Goal: Task Accomplishment & Management: Manage account settings

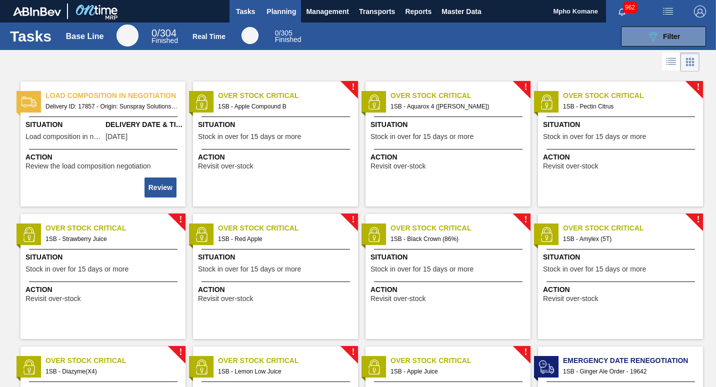
click at [281, 9] on span "Planning" at bounding box center [280, 11] width 29 height 12
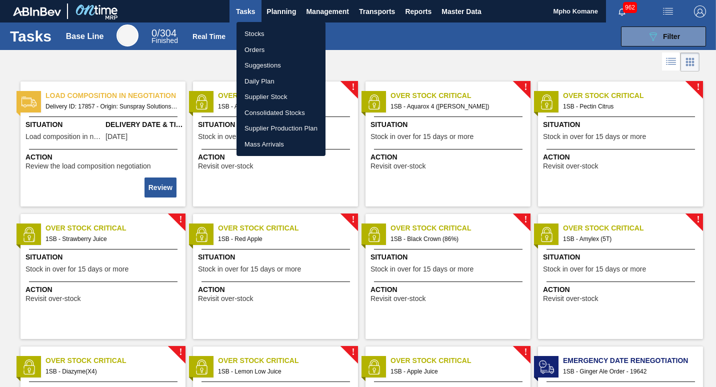
click at [258, 32] on li "Stocks" at bounding box center [280, 34] width 89 height 16
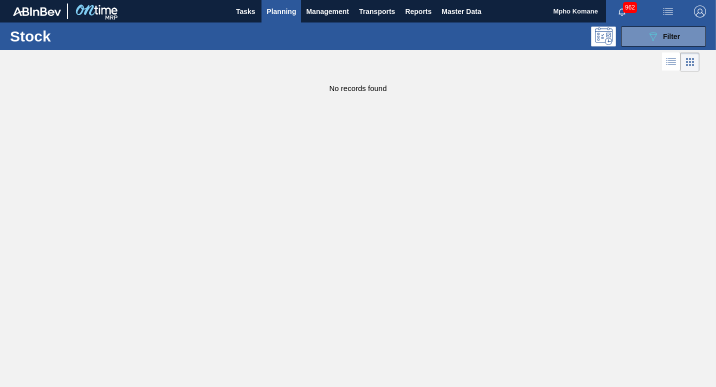
click at [283, 13] on span "Planning" at bounding box center [280, 11] width 29 height 12
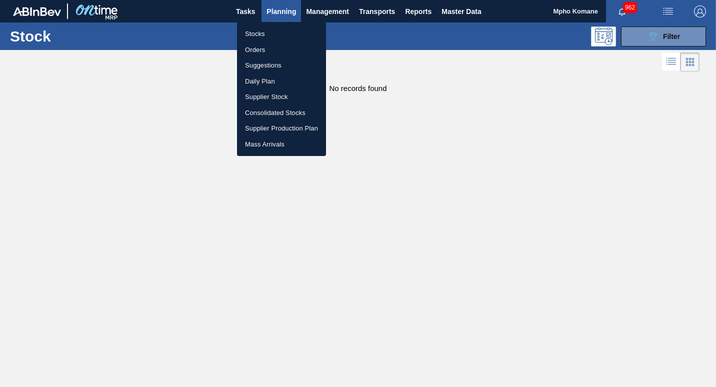
click at [257, 48] on li "Orders" at bounding box center [281, 50] width 89 height 16
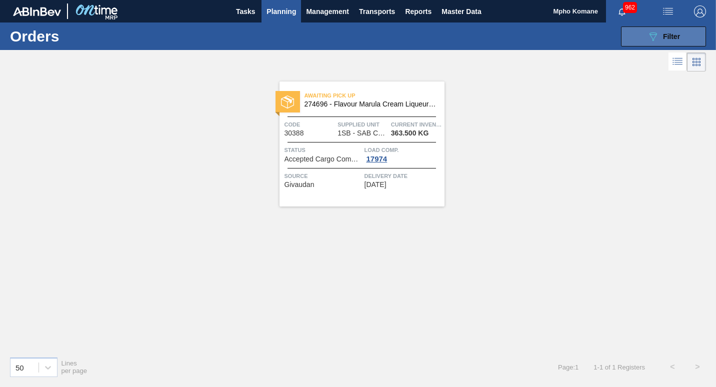
click at [658, 35] on icon "089F7B8B-B2A5-4AFE-B5C0-19BA573D28AC" at bounding box center [653, 36] width 12 height 12
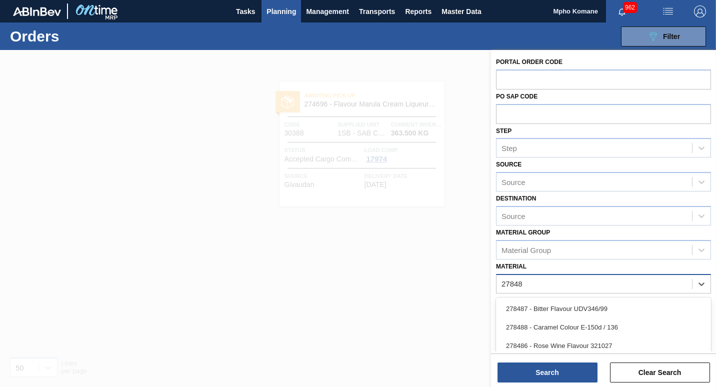
type input "278481"
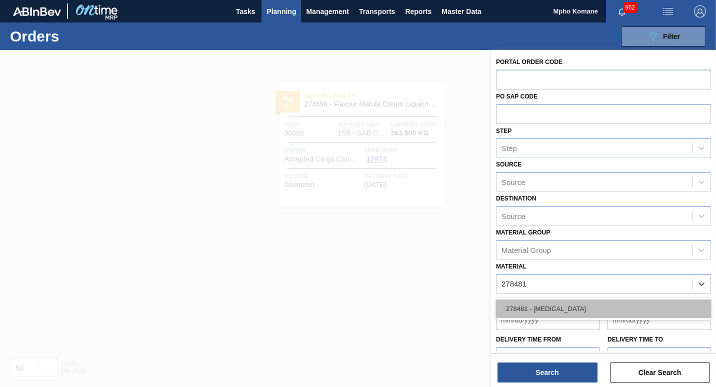
click at [567, 302] on div "278481 - [MEDICAL_DATA]" at bounding box center [603, 308] width 215 height 18
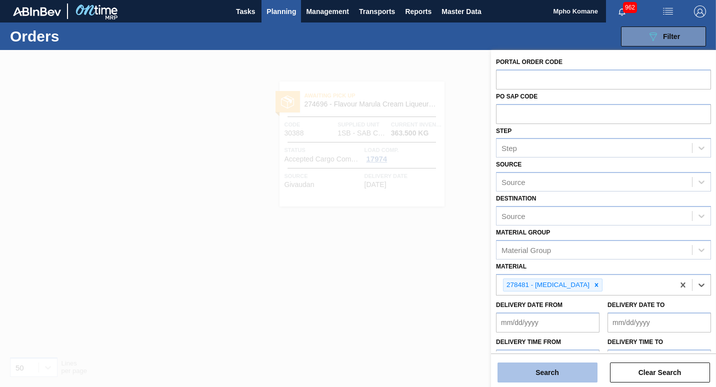
click at [563, 370] on button "Search" at bounding box center [547, 372] width 100 height 20
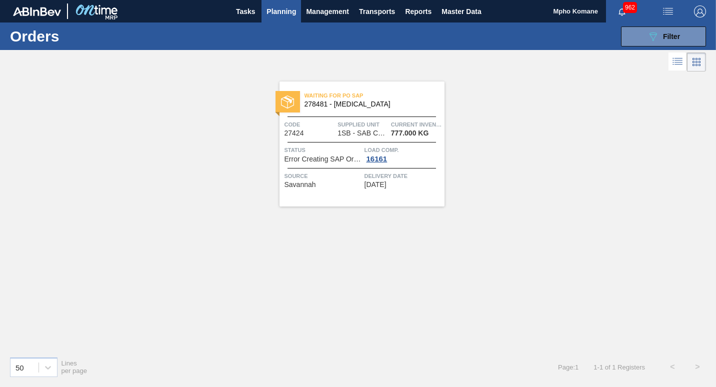
click at [331, 137] on div "Waiting for PO SAP 278481 - [MEDICAL_DATA] Code 27424 Supplied Unit 1SB - SAB C…" at bounding box center [361, 143] width 165 height 125
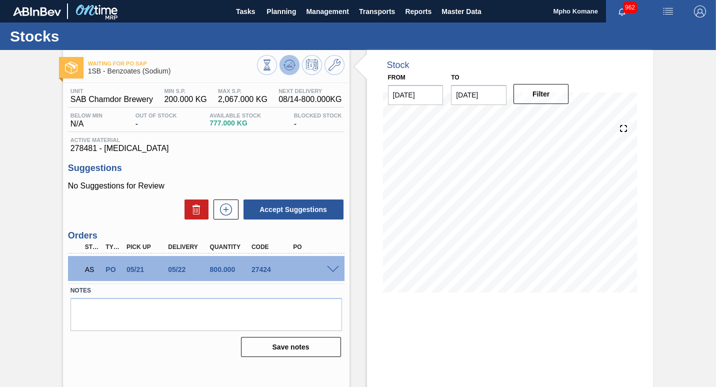
click at [272, 66] on icon at bounding box center [266, 64] width 11 height 11
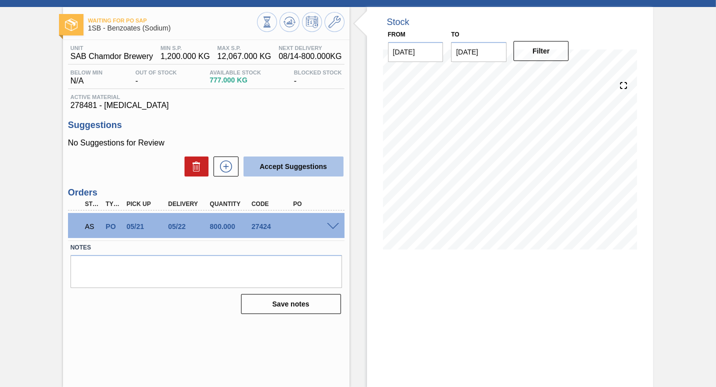
click at [289, 167] on button "Accept Suggestions" at bounding box center [293, 166] width 100 height 20
click at [272, 25] on icon at bounding box center [266, 21] width 11 height 11
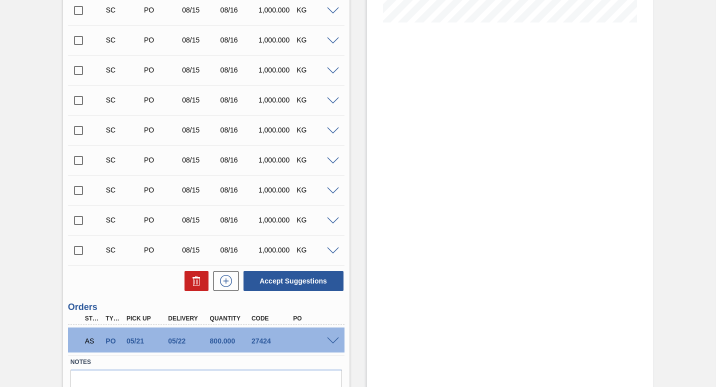
scroll to position [120, 0]
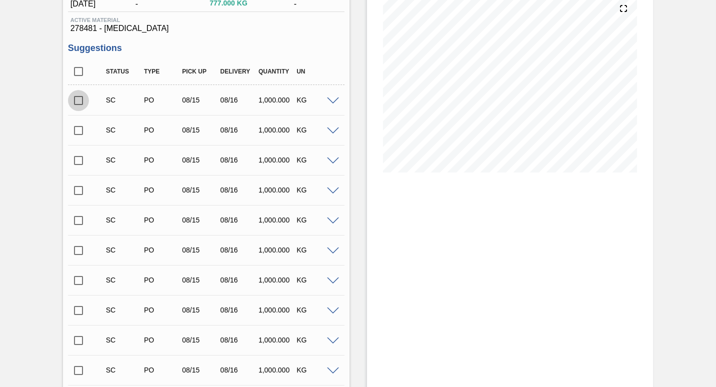
click at [78, 104] on input "checkbox" at bounding box center [78, 100] width 21 height 21
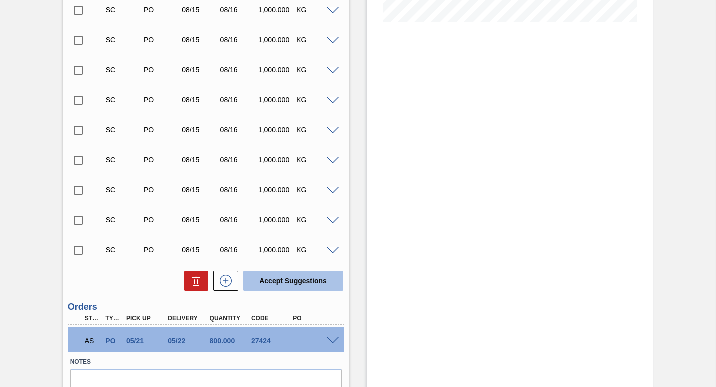
click at [276, 280] on button "Accept Suggestions" at bounding box center [293, 281] width 100 height 20
checkbox input "false"
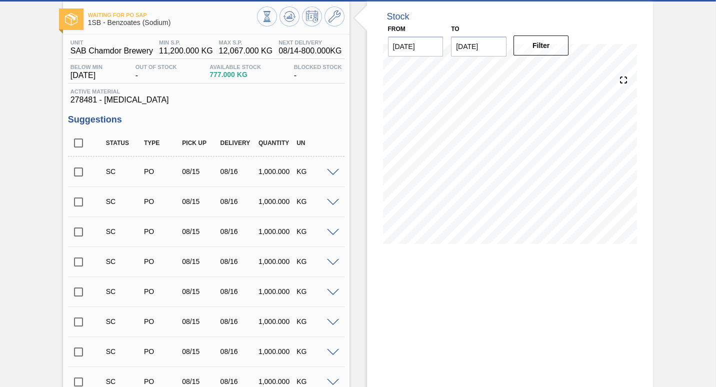
scroll to position [20, 0]
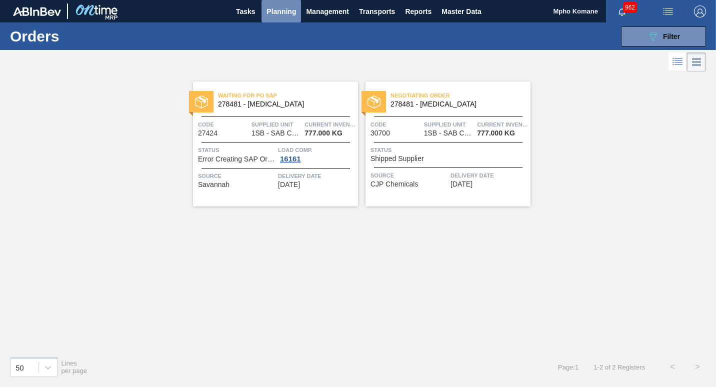
click at [286, 12] on span "Planning" at bounding box center [280, 11] width 29 height 12
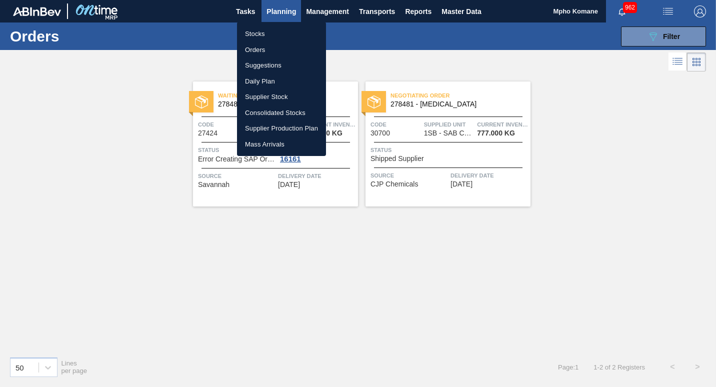
click at [259, 33] on li "Stocks" at bounding box center [281, 34] width 89 height 16
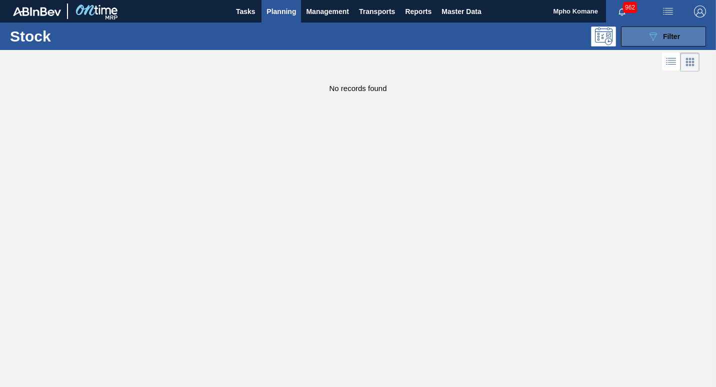
click at [656, 33] on icon at bounding box center [652, 36] width 7 height 8
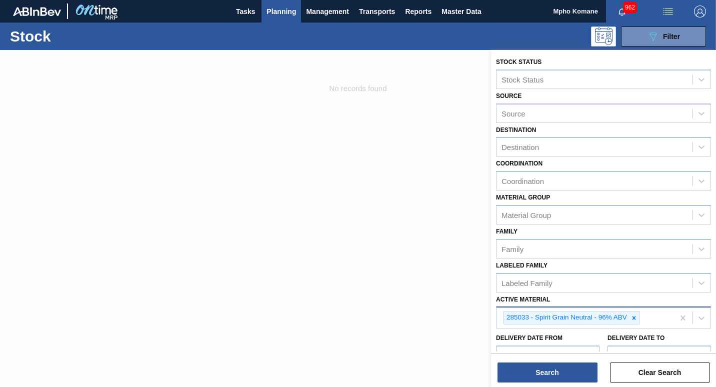
click at [650, 320] on div "285033 - Spirit Grain Neutral - 96% ABV" at bounding box center [584, 317] width 177 height 20
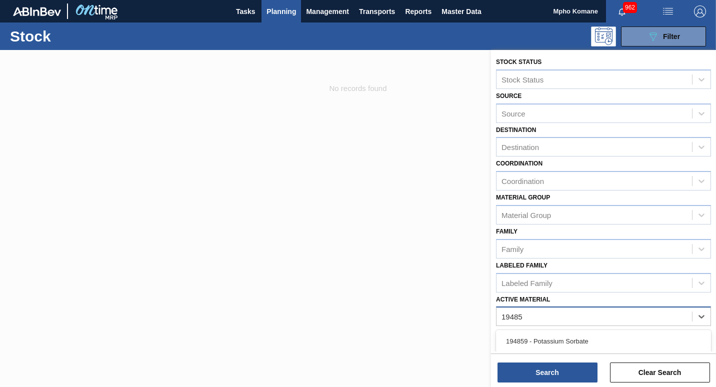
type Material "194859"
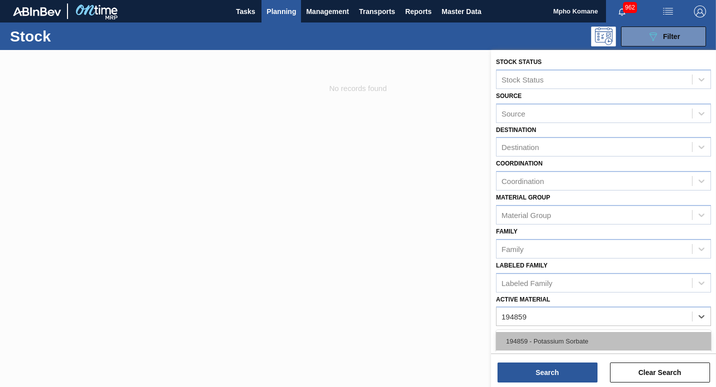
click at [600, 342] on div "194859 - Potassium Sorbate" at bounding box center [603, 341] width 215 height 18
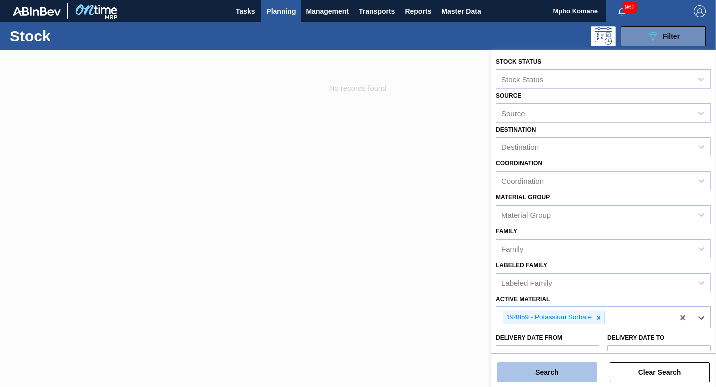
click at [559, 370] on button "Search" at bounding box center [547, 372] width 100 height 20
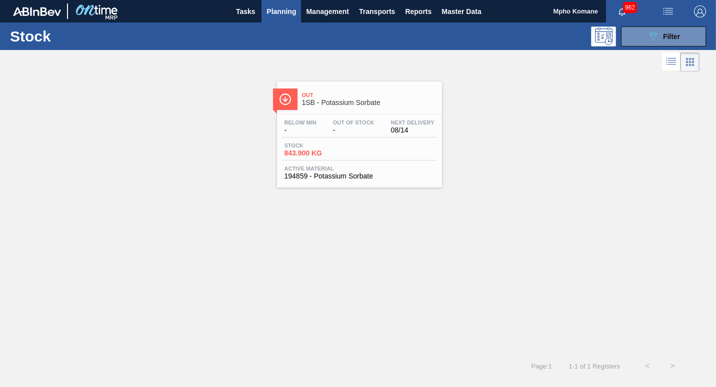
click at [334, 146] on span "Stock" at bounding box center [319, 145] width 70 height 6
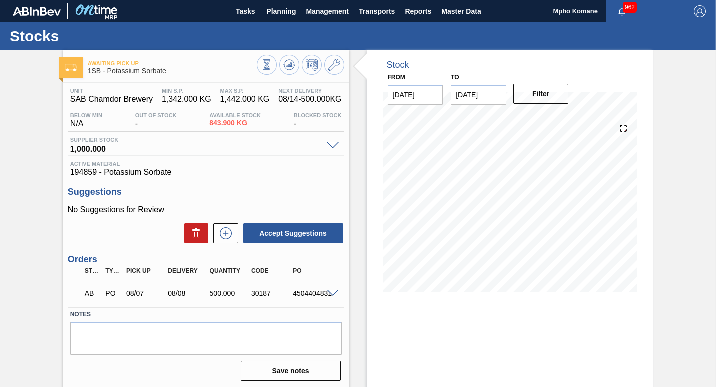
scroll to position [43, 0]
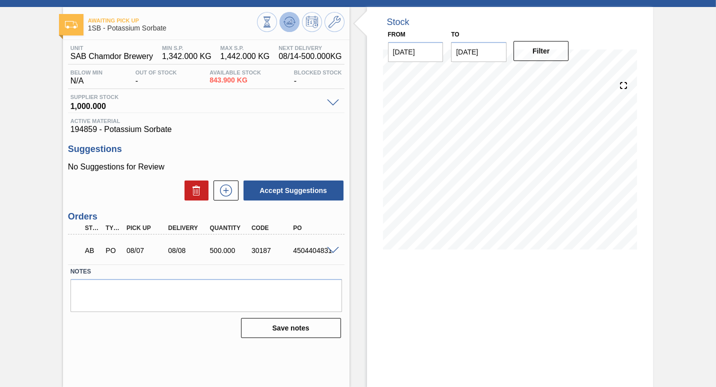
click at [289, 17] on icon at bounding box center [289, 19] width 10 height 5
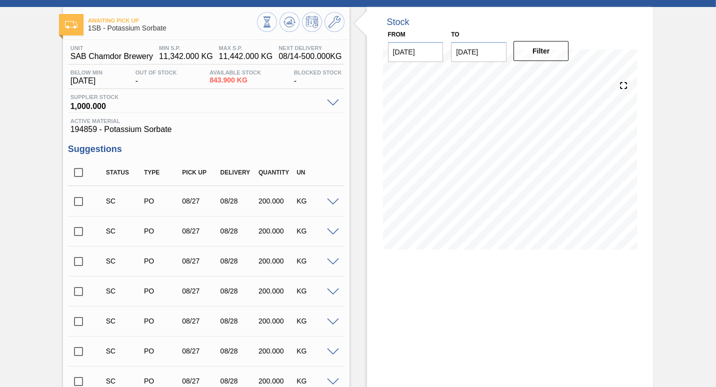
click at [76, 204] on input "checkbox" at bounding box center [78, 201] width 21 height 21
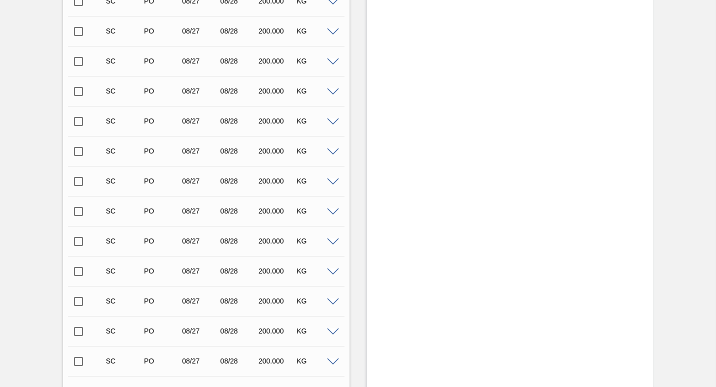
scroll to position [1493, 0]
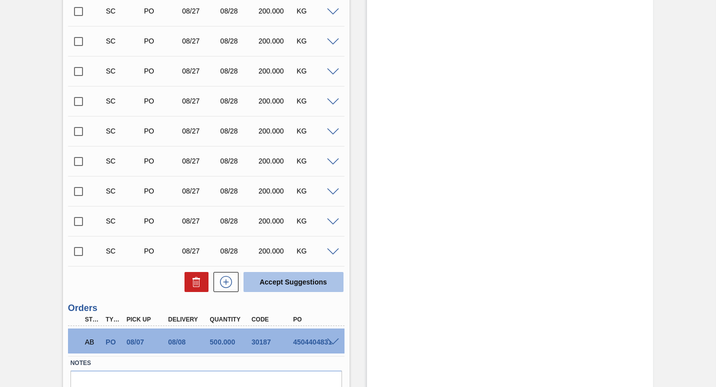
click at [264, 277] on button "Accept Suggestions" at bounding box center [293, 282] width 100 height 20
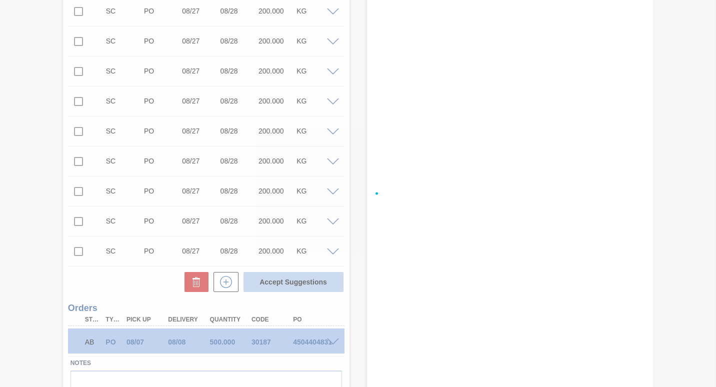
checkbox input "false"
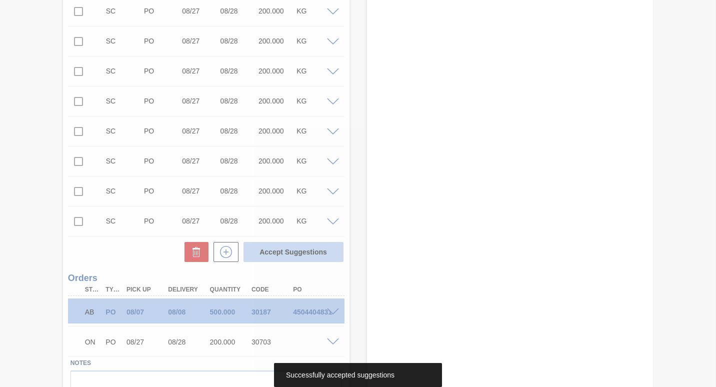
scroll to position [1463, 0]
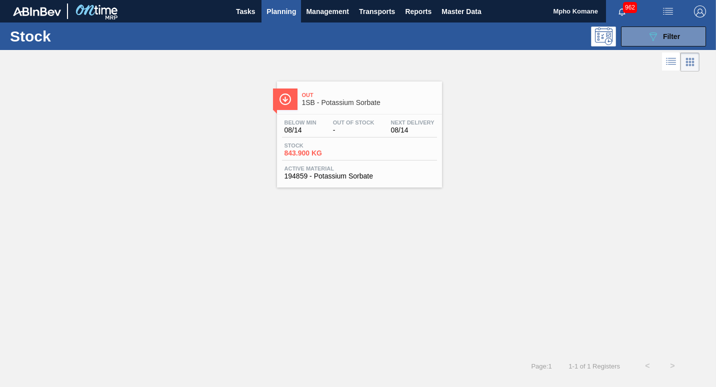
click at [277, 9] on span "Planning" at bounding box center [280, 11] width 29 height 12
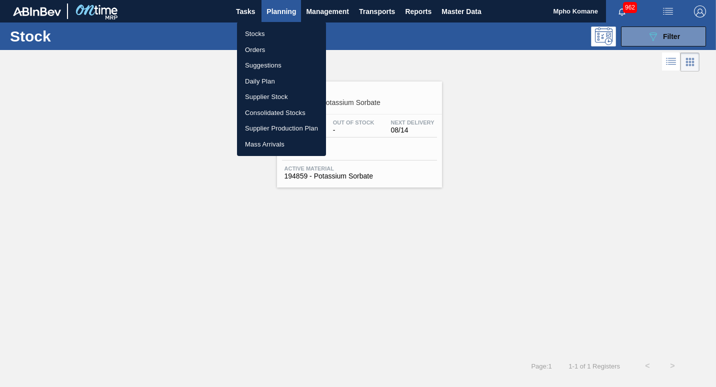
click at [261, 35] on li "Stocks" at bounding box center [281, 34] width 89 height 16
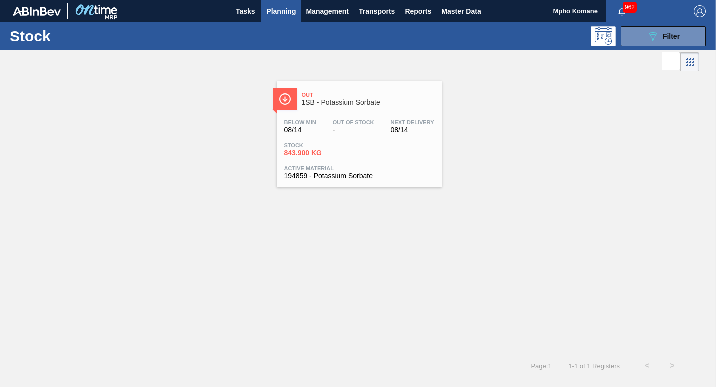
click at [285, 14] on span "Planning" at bounding box center [280, 11] width 29 height 12
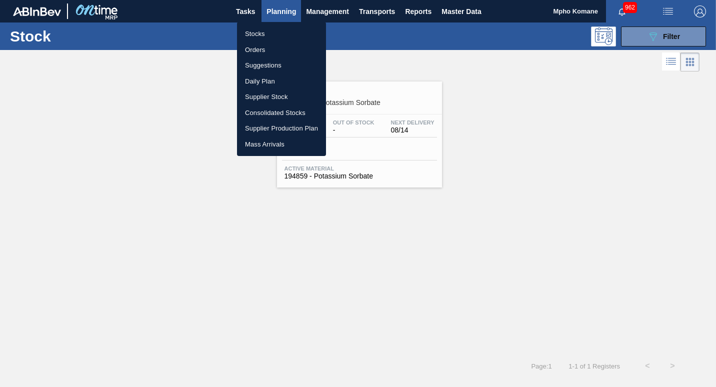
click at [257, 45] on li "Orders" at bounding box center [281, 50] width 89 height 16
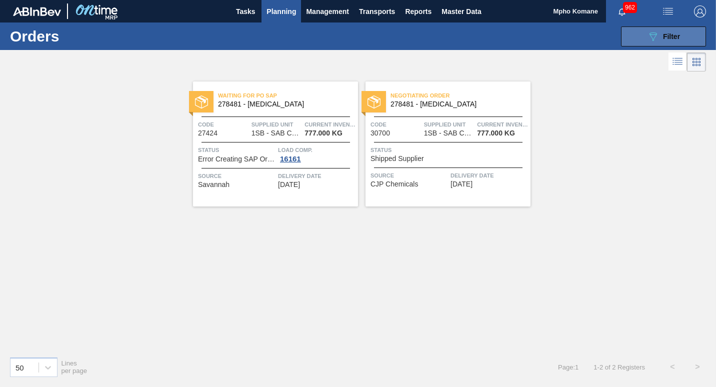
click at [646, 38] on button "089F7B8B-B2A5-4AFE-B5C0-19BA573D28AC Filter" at bounding box center [663, 36] width 85 height 20
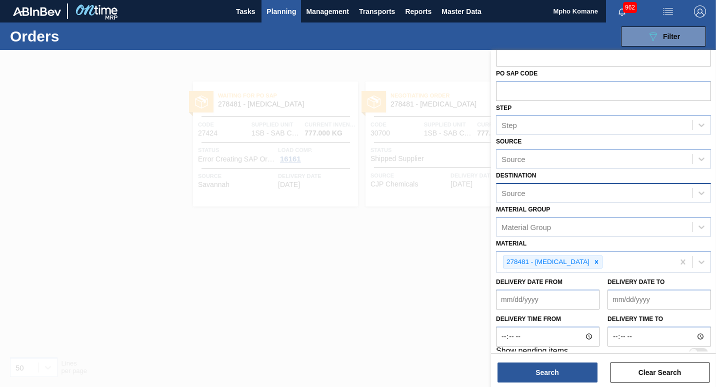
scroll to position [35, 0]
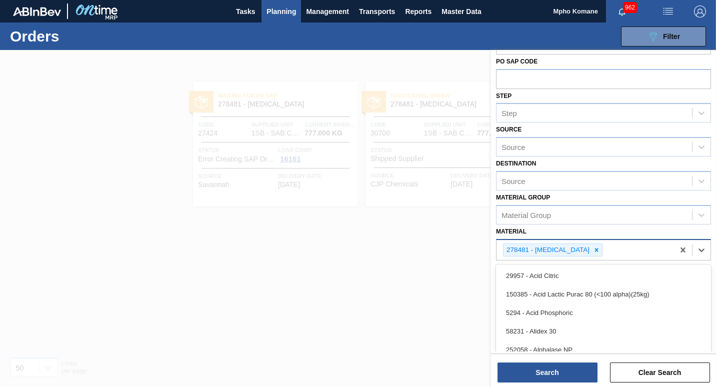
click at [611, 253] on div "278481 - [MEDICAL_DATA]" at bounding box center [584, 250] width 177 height 20
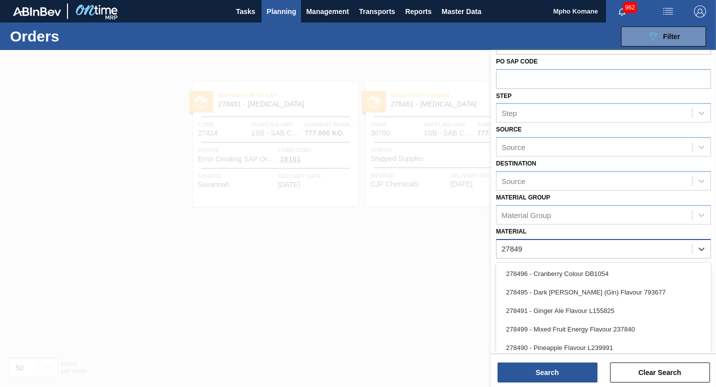
type input "278498"
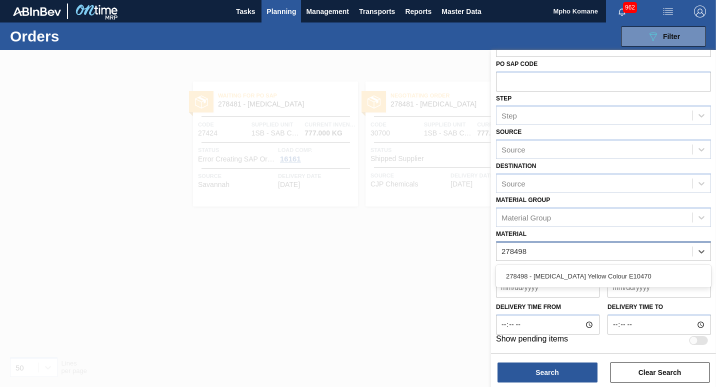
scroll to position [32, 0]
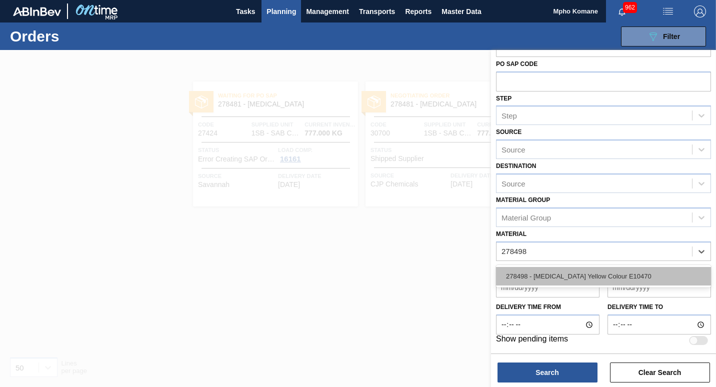
click at [607, 273] on div "278498 - [MEDICAL_DATA] Yellow Colour E10470" at bounding box center [603, 276] width 215 height 18
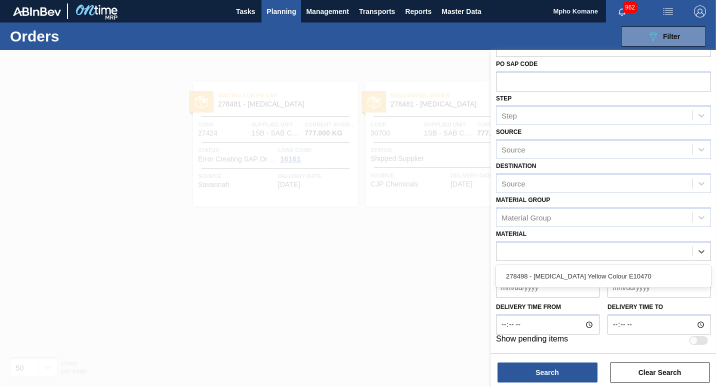
scroll to position [35, 0]
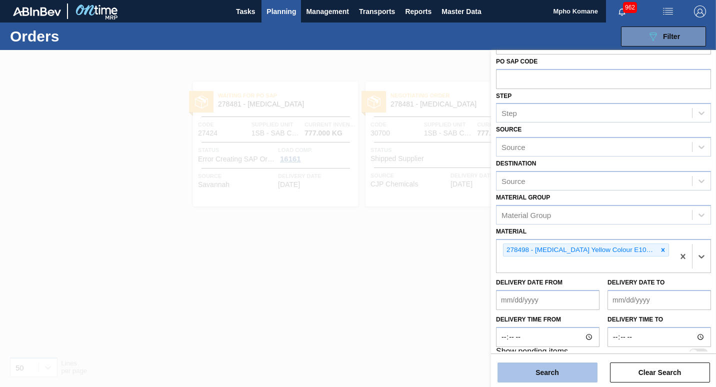
click at [559, 374] on button "Search" at bounding box center [547, 372] width 100 height 20
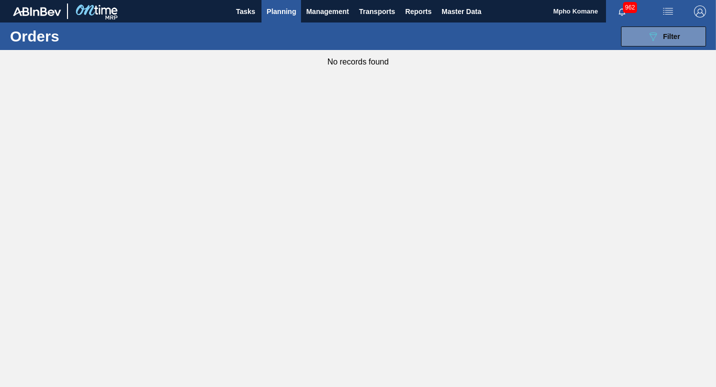
click at [285, 9] on span "Planning" at bounding box center [280, 11] width 29 height 12
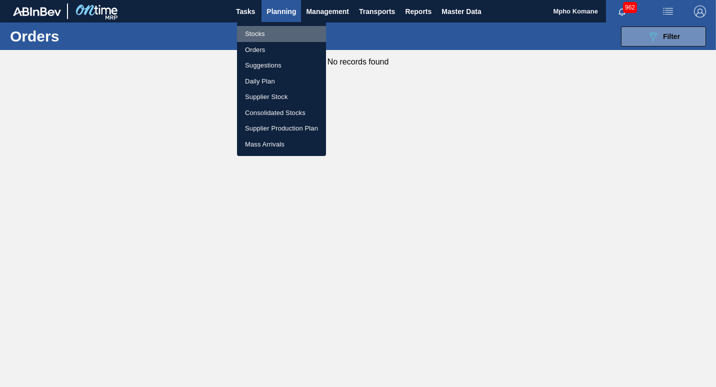
click at [261, 34] on li "Stocks" at bounding box center [281, 34] width 89 height 16
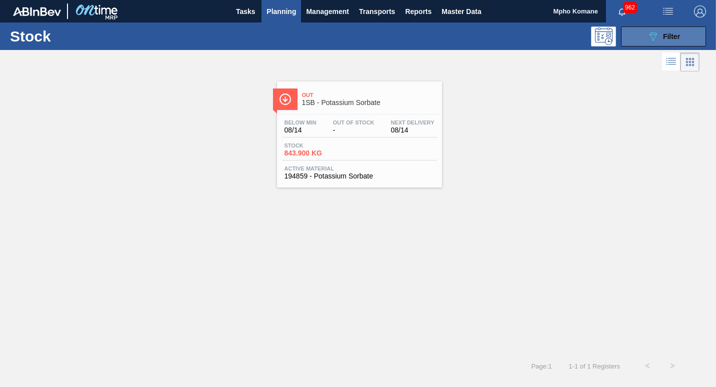
click at [674, 37] on span "Filter" at bounding box center [671, 36] width 17 height 8
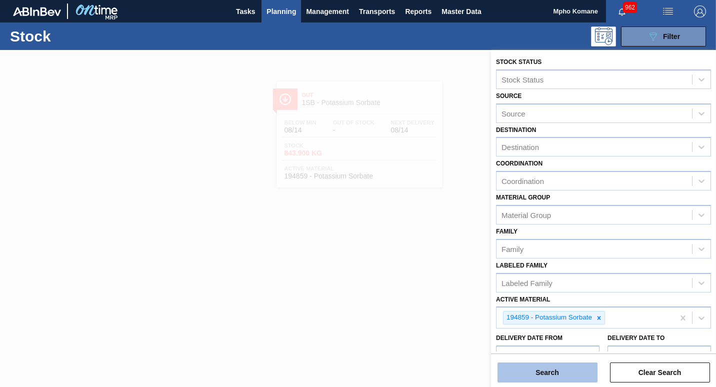
click at [559, 369] on button "Search" at bounding box center [547, 372] width 100 height 20
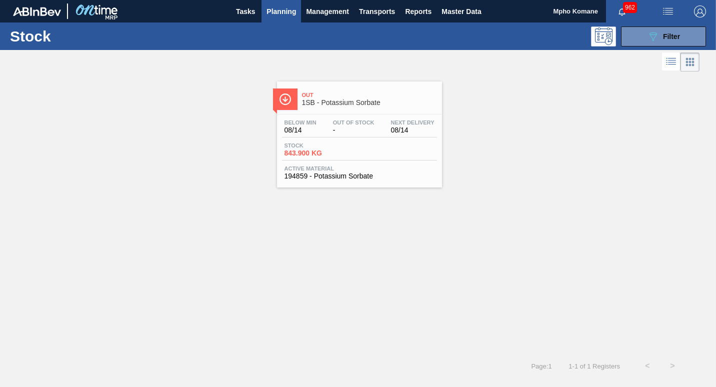
click at [283, 10] on span "Planning" at bounding box center [280, 11] width 29 height 12
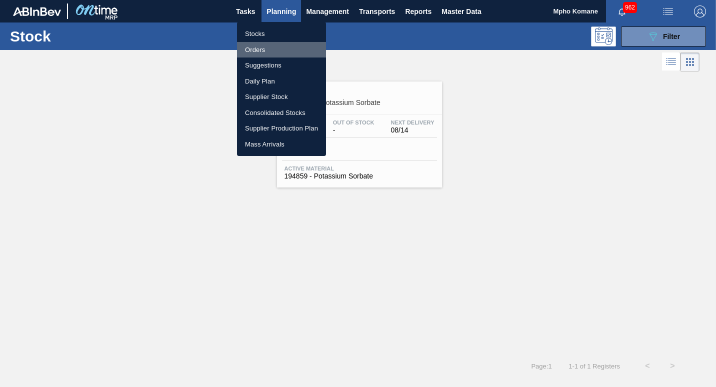
click at [254, 50] on li "Orders" at bounding box center [281, 50] width 89 height 16
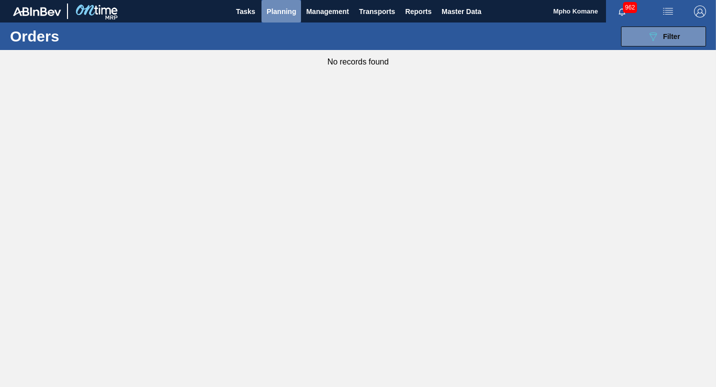
click at [288, 8] on span "Planning" at bounding box center [280, 11] width 29 height 12
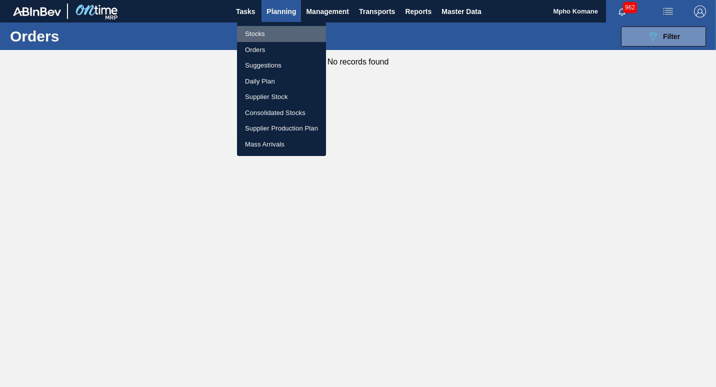
click at [267, 31] on li "Stocks" at bounding box center [281, 34] width 89 height 16
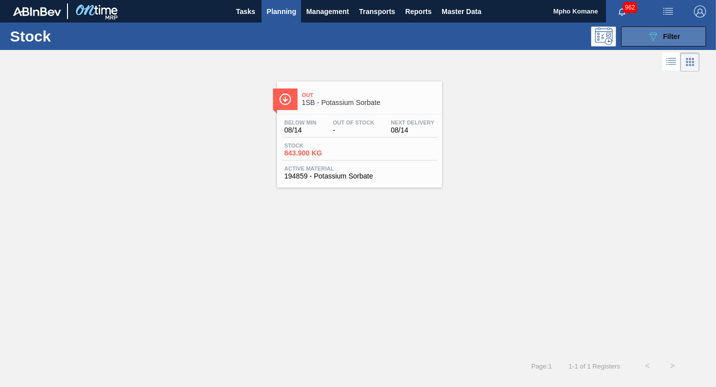
click at [652, 34] on icon "089F7B8B-B2A5-4AFE-B5C0-19BA573D28AC" at bounding box center [653, 36] width 12 height 12
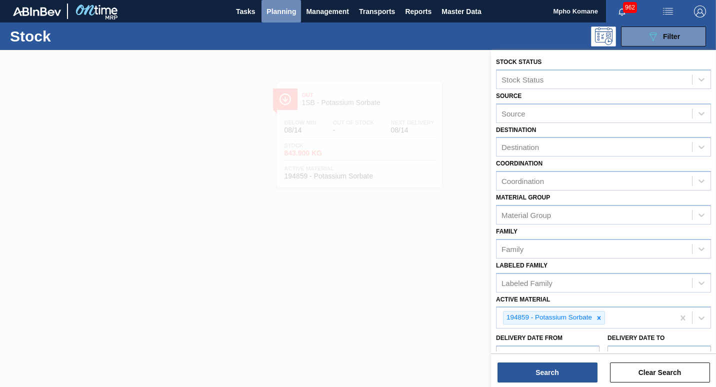
click at [289, 10] on span "Planning" at bounding box center [280, 11] width 29 height 12
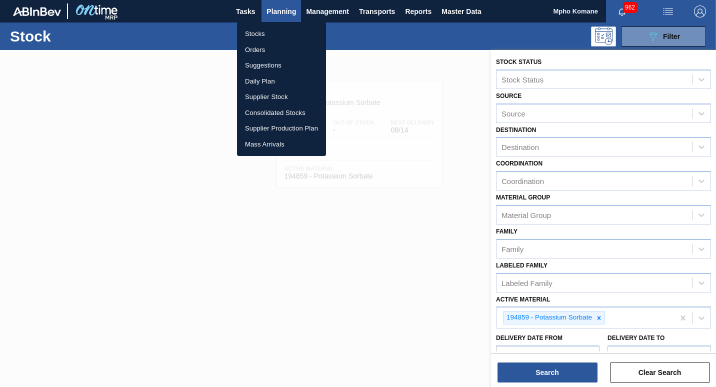
click at [257, 36] on li "Stocks" at bounding box center [281, 34] width 89 height 16
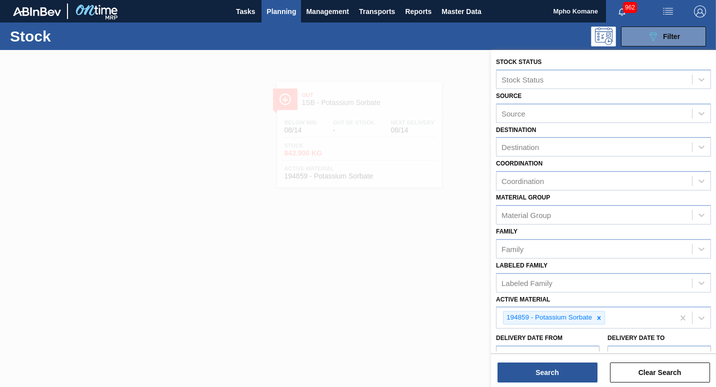
click at [281, 16] on span "Planning" at bounding box center [280, 11] width 29 height 12
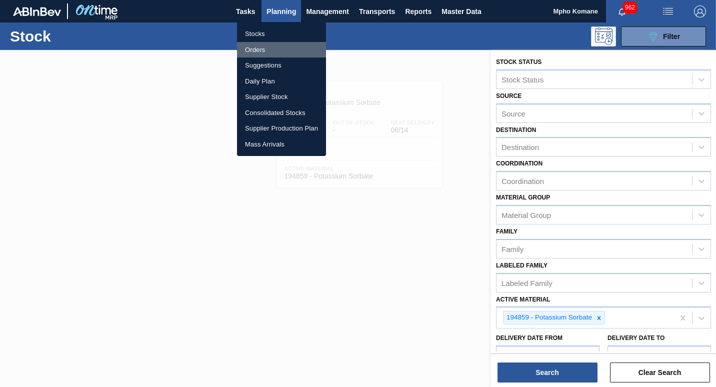
click at [253, 46] on li "Orders" at bounding box center [281, 50] width 89 height 16
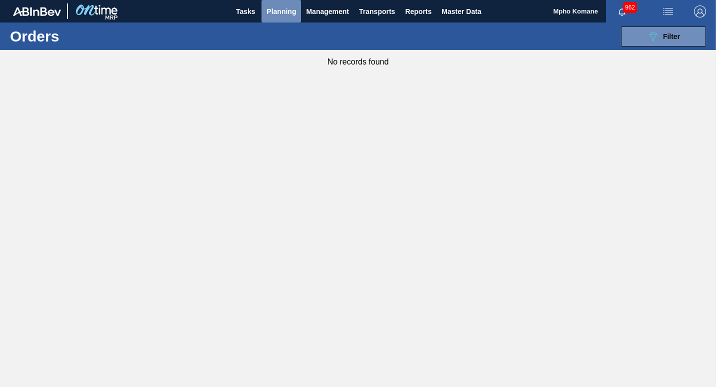
click at [283, 9] on span "Planning" at bounding box center [280, 11] width 29 height 12
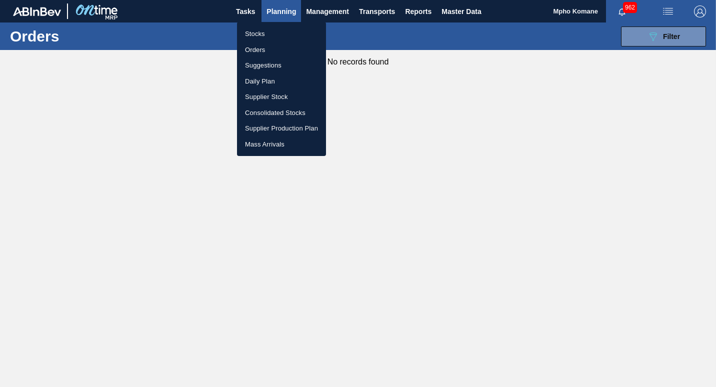
click at [423, 123] on div at bounding box center [358, 193] width 716 height 387
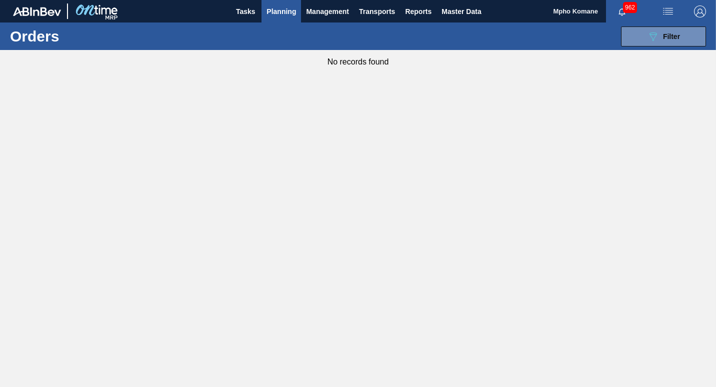
click at [279, 12] on span "Planning" at bounding box center [280, 11] width 29 height 12
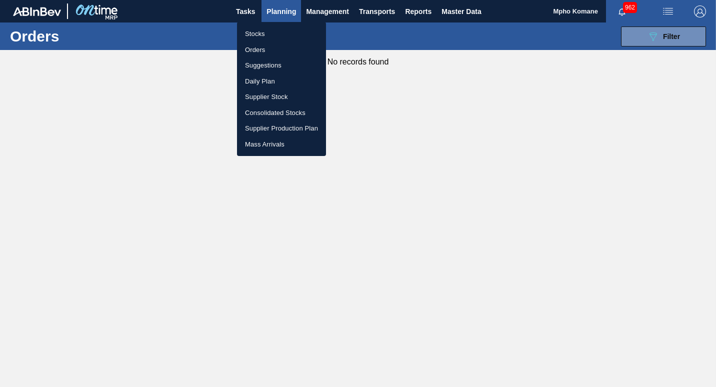
drag, startPoint x: 262, startPoint y: 32, endPoint x: 260, endPoint y: 47, distance: 14.6
click at [262, 32] on li "Stocks" at bounding box center [281, 34] width 89 height 16
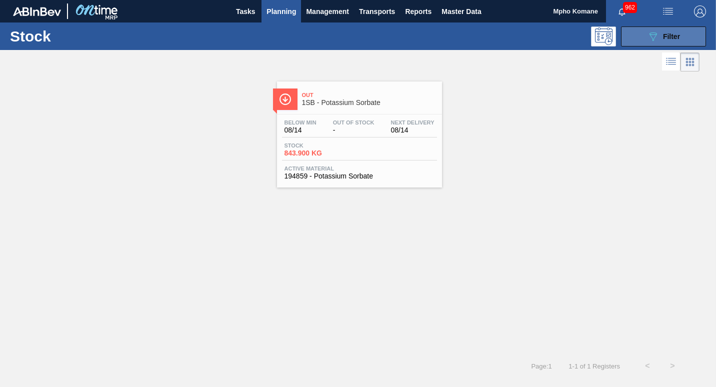
click at [665, 36] on span "Filter" at bounding box center [671, 36] width 17 height 8
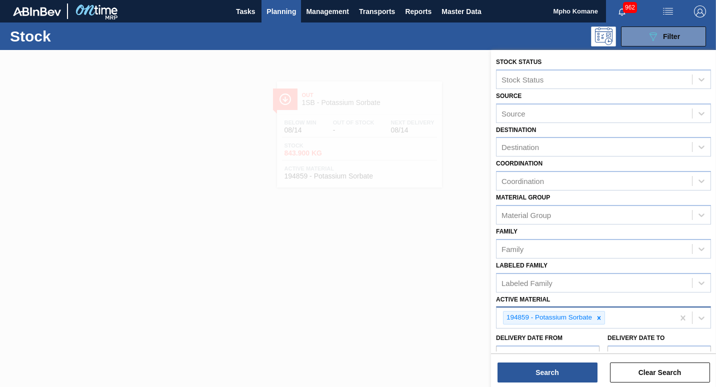
click at [609, 319] on div "194859 - Potassium Sorbate" at bounding box center [584, 317] width 177 height 20
type Material "278498"
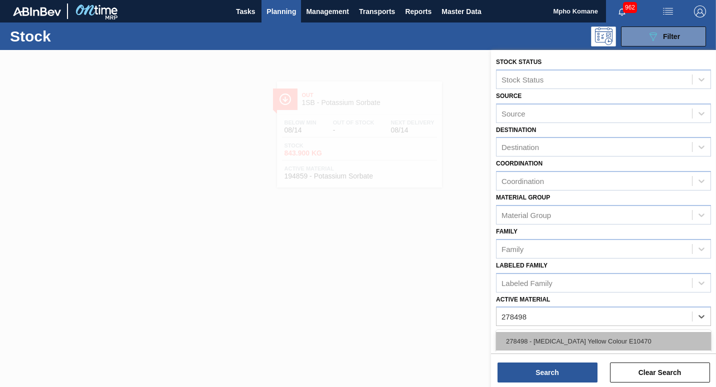
click at [594, 340] on div "278498 - [MEDICAL_DATA] Yellow Colour E10470" at bounding box center [603, 341] width 215 height 18
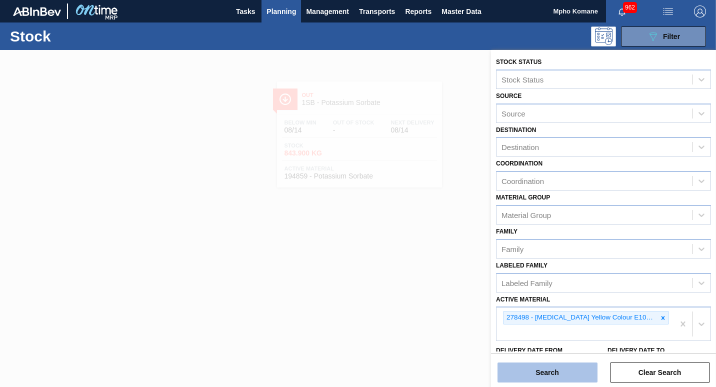
click at [569, 372] on button "Search" at bounding box center [547, 372] width 100 height 20
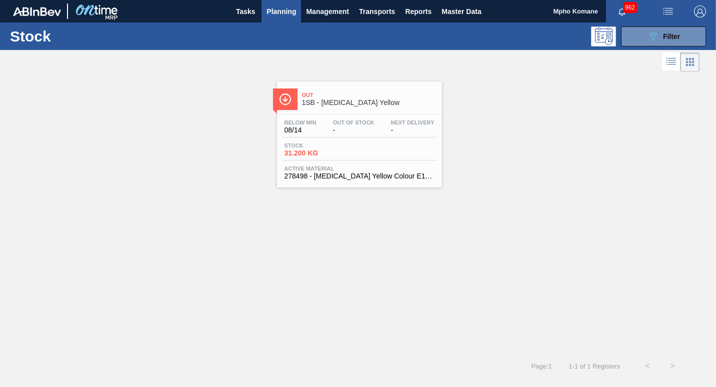
click at [348, 143] on span "Stock" at bounding box center [319, 145] width 70 height 6
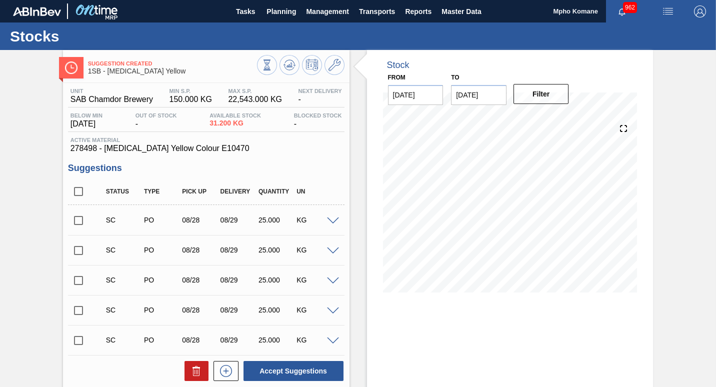
click at [78, 219] on input "checkbox" at bounding box center [78, 220] width 21 height 21
checkbox input "true"
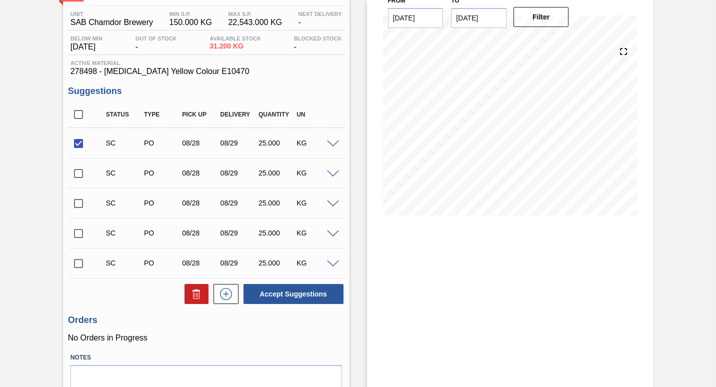
scroll to position [22, 0]
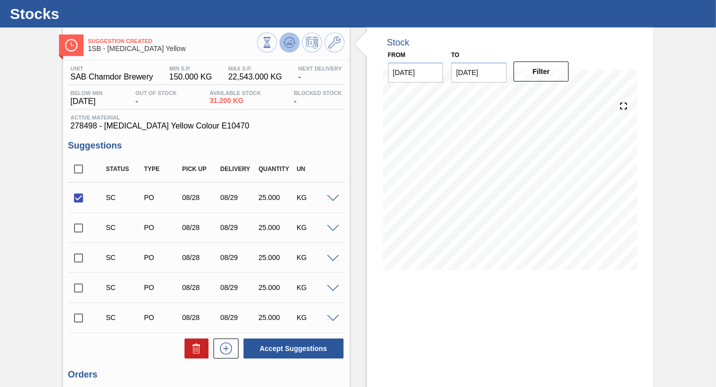
click at [289, 40] on icon at bounding box center [289, 42] width 6 height 4
click at [296, 348] on button "Accept Suggestions" at bounding box center [293, 348] width 100 height 20
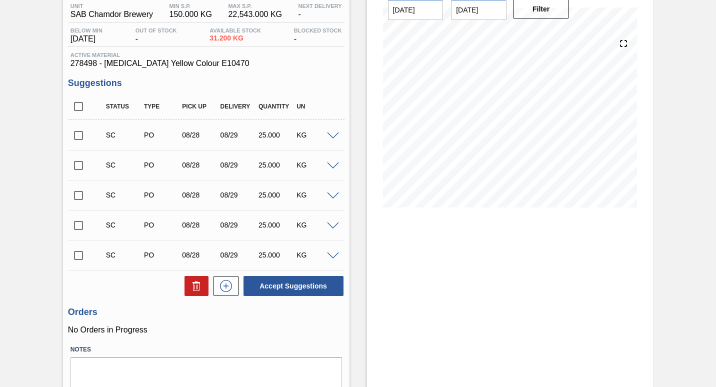
scroll to position [122, 0]
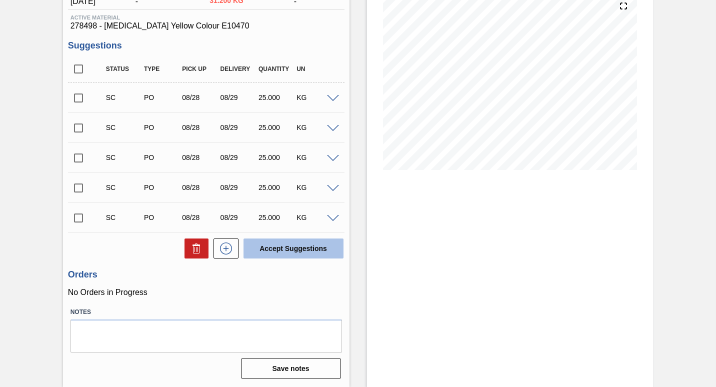
click at [297, 250] on button "Accept Suggestions" at bounding box center [293, 248] width 100 height 20
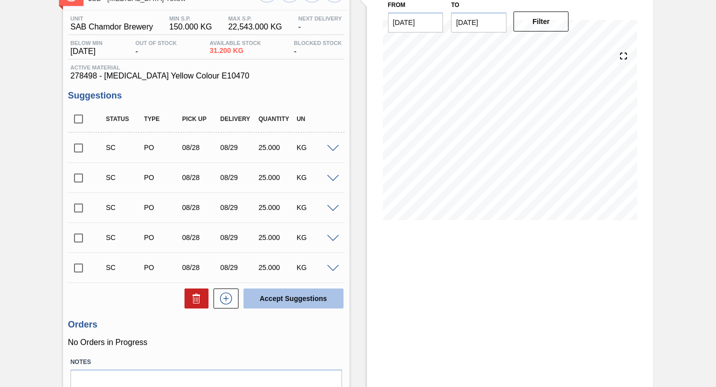
scroll to position [0, 0]
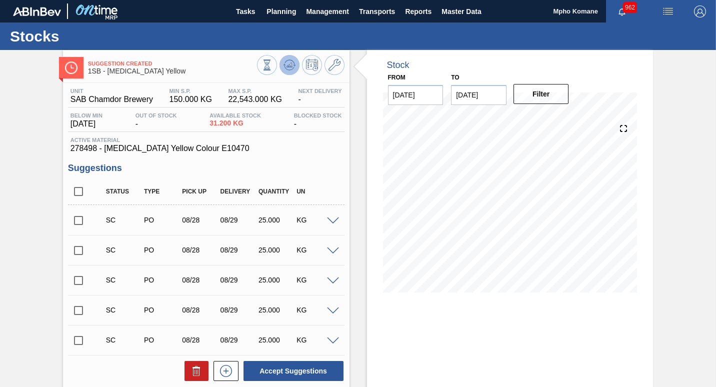
click at [272, 63] on icon at bounding box center [266, 64] width 11 height 11
click at [78, 220] on input "checkbox" at bounding box center [78, 220] width 21 height 21
click at [281, 369] on button "Accept Suggestions" at bounding box center [293, 371] width 100 height 20
checkbox input "false"
